Goal: Transaction & Acquisition: Purchase product/service

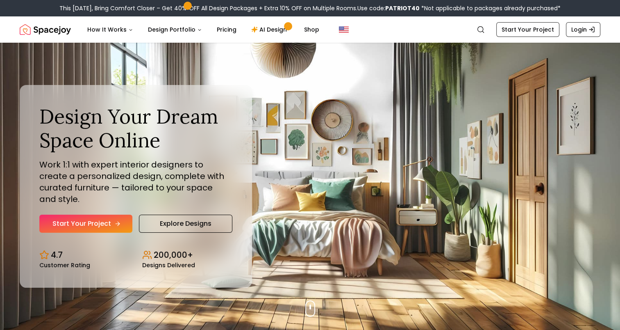
click at [77, 217] on link "Start Your Project" at bounding box center [85, 223] width 93 height 18
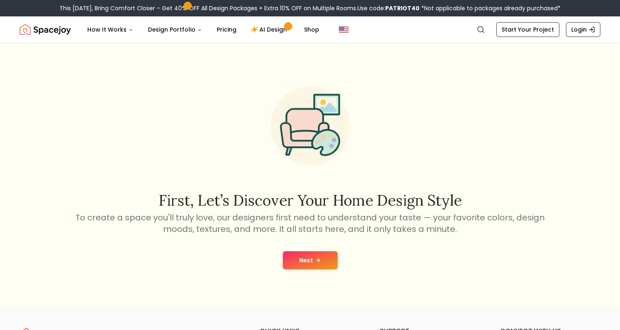
click at [307, 257] on button "Next" at bounding box center [310, 260] width 55 height 18
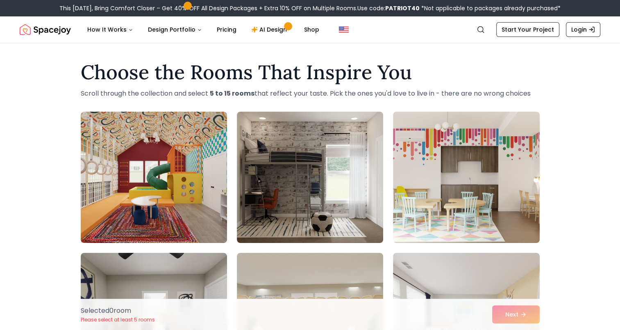
drag, startPoint x: 619, startPoint y: 46, endPoint x: 625, endPoint y: 83, distance: 37.4
drag, startPoint x: 625, startPoint y: 83, endPoint x: 609, endPoint y: 114, distance: 34.1
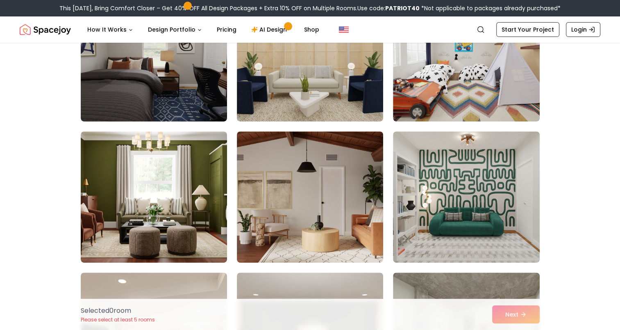
scroll to position [279, 0]
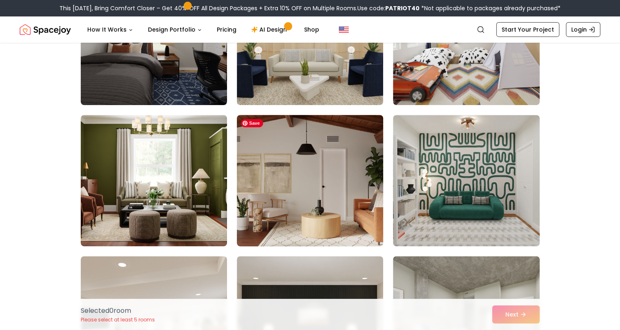
click at [323, 184] on img at bounding box center [310, 180] width 154 height 138
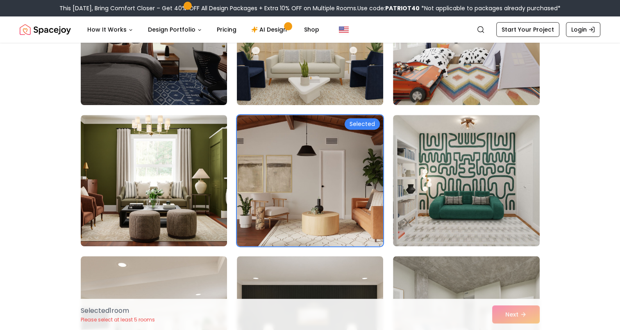
click at [377, 71] on img at bounding box center [310, 39] width 154 height 138
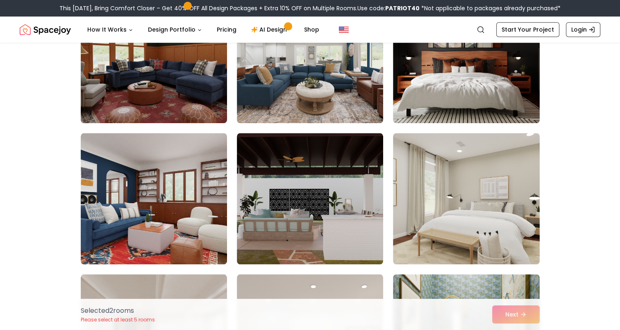
scroll to position [841, 0]
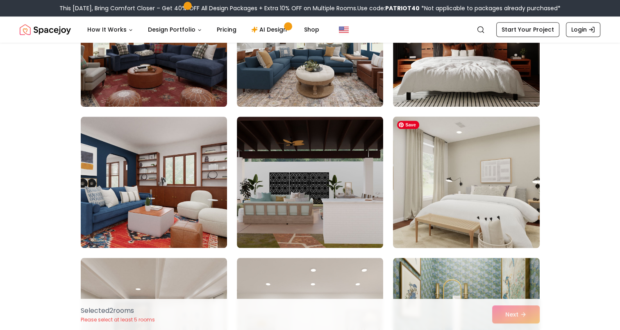
click at [478, 188] on img at bounding box center [466, 182] width 154 height 138
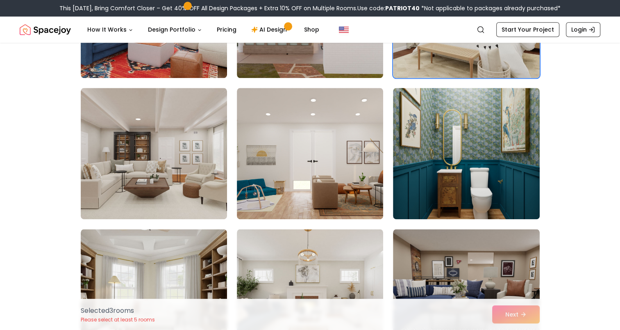
scroll to position [1021, 0]
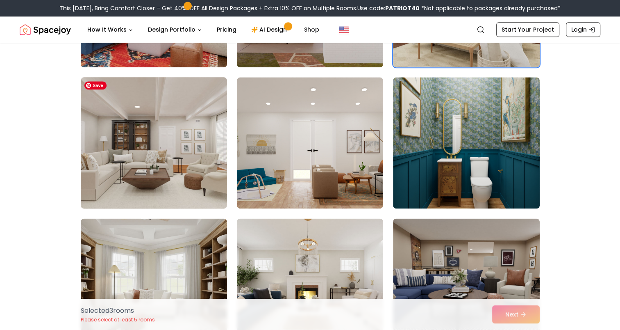
click at [177, 166] on img at bounding box center [154, 143] width 154 height 138
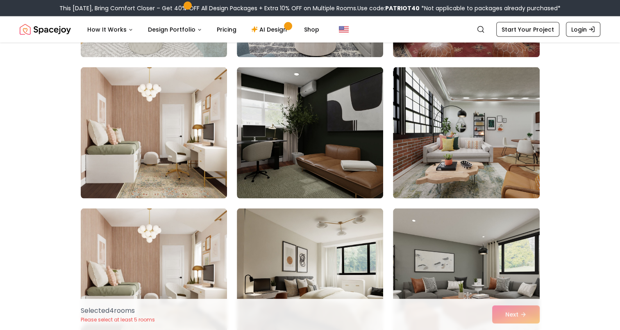
scroll to position [1598, 0]
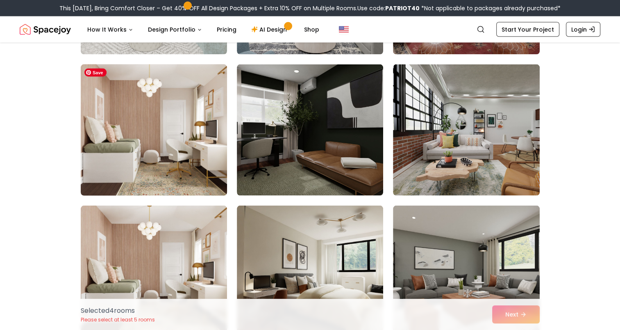
click at [154, 141] on img at bounding box center [154, 130] width 154 height 138
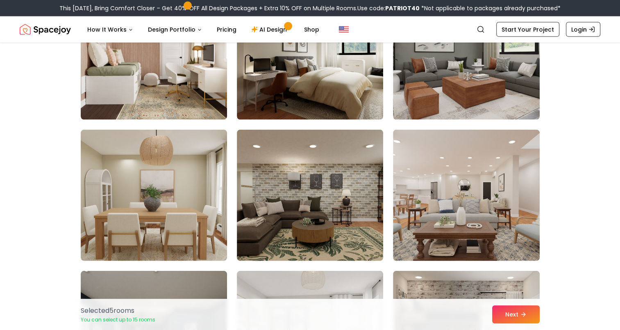
scroll to position [1841, 0]
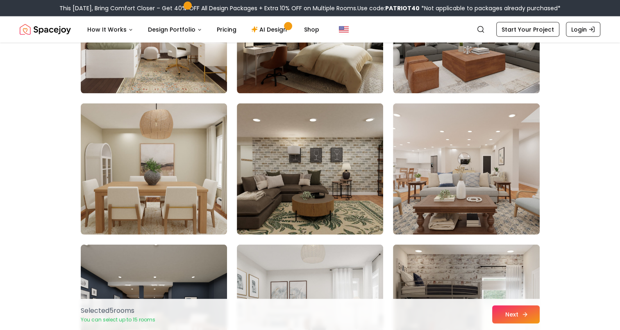
click at [521, 315] on button "Next" at bounding box center [516, 314] width 48 height 18
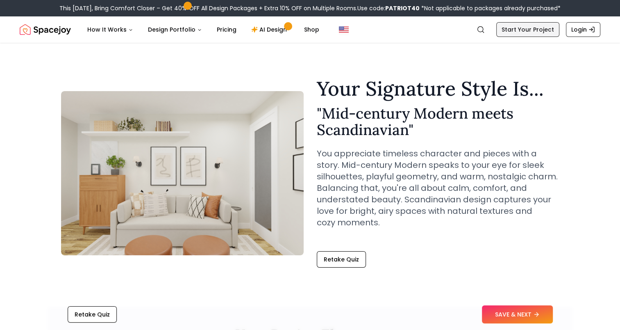
click at [522, 34] on link "Start Your Project" at bounding box center [527, 29] width 63 height 15
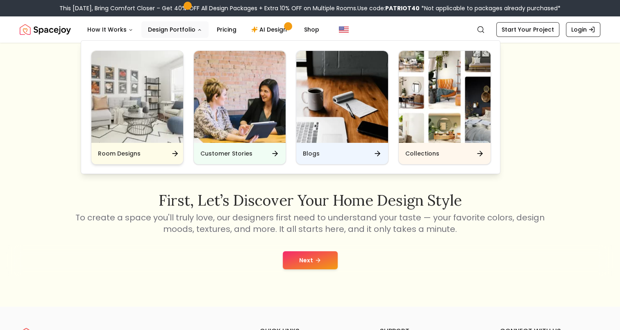
click at [146, 156] on div "Room Designs" at bounding box center [137, 153] width 92 height 21
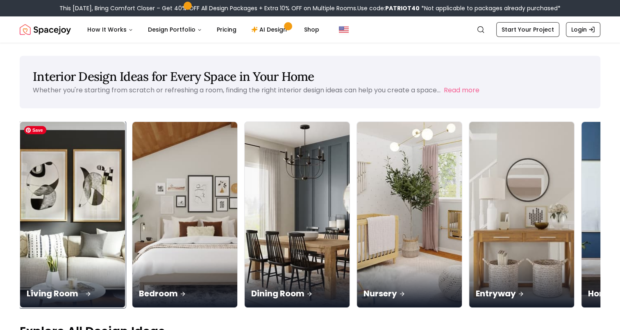
click at [63, 176] on img at bounding box center [73, 214] width 110 height 195
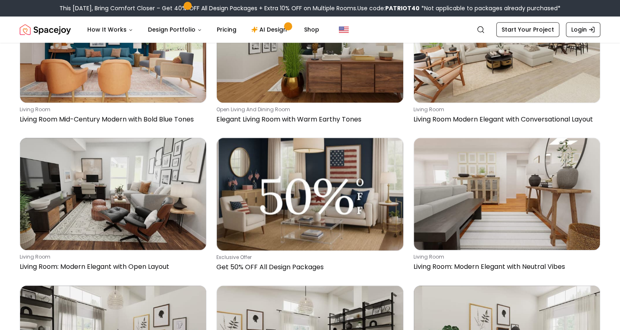
scroll to position [715, 0]
